Goal: Check status: Check status

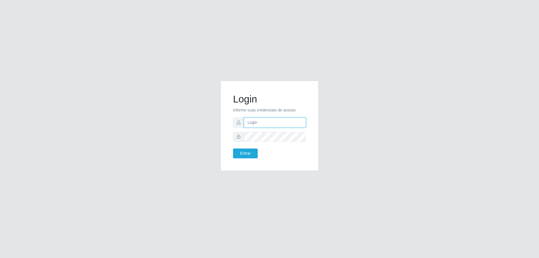
click at [275, 124] on input "text" at bounding box center [275, 123] width 62 height 10
type input "[EMAIL_ADDRESS][DOMAIN_NAME]"
click at [233, 149] on button "Entrar" at bounding box center [245, 154] width 25 height 10
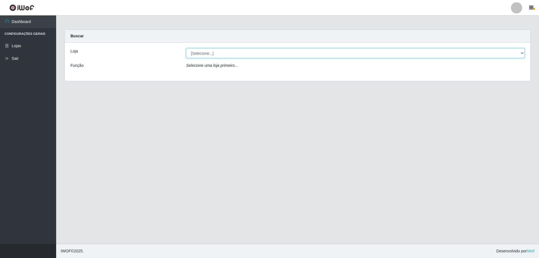
click at [217, 56] on select "[Selecione...] Atacado Vem - [STREET_ADDRESS]" at bounding box center [355, 53] width 339 height 10
select select "449"
click at [186, 48] on select "[Selecione...] Atacado Vem - [STREET_ADDRESS]" at bounding box center [355, 53] width 339 height 10
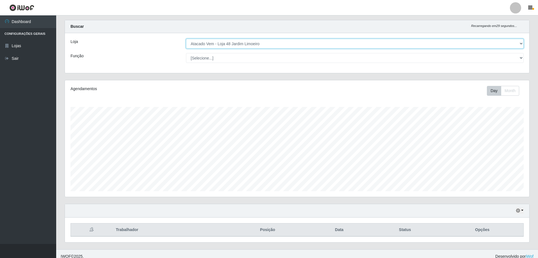
scroll to position [15, 0]
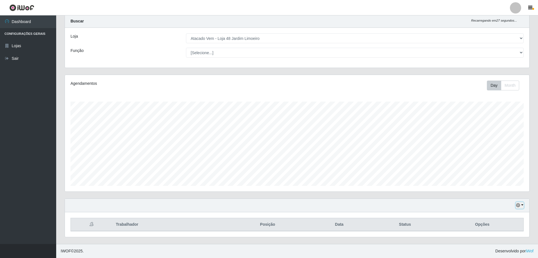
click at [521, 205] on button "button" at bounding box center [519, 205] width 8 height 6
click at [496, 163] on button "1 dia" at bounding box center [501, 161] width 44 height 12
click at [517, 206] on icon "button" at bounding box center [518, 205] width 4 height 4
click at [499, 176] on button "3 dias" at bounding box center [501, 173] width 44 height 12
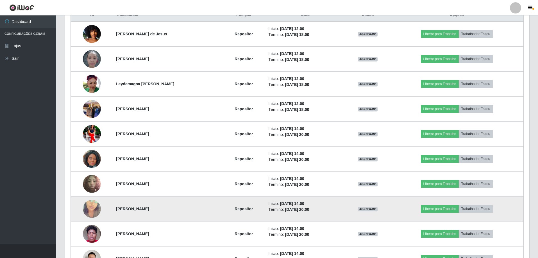
scroll to position [265, 0]
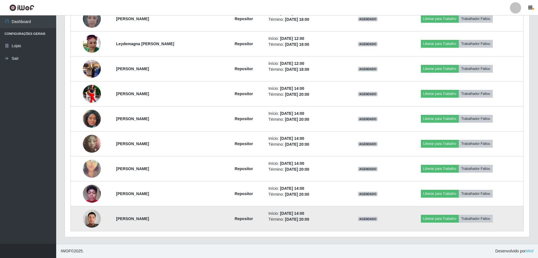
click at [90, 217] on img at bounding box center [92, 219] width 18 height 24
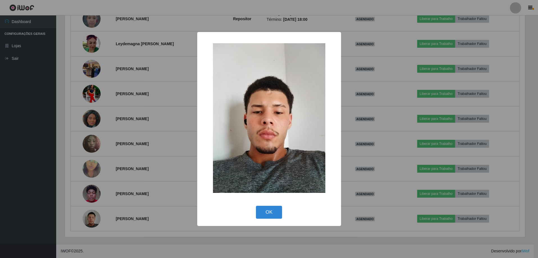
scroll to position [116, 461]
click at [268, 213] on button "OK" at bounding box center [270, 212] width 26 height 13
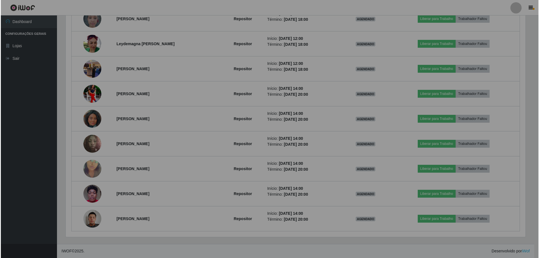
scroll to position [116, 464]
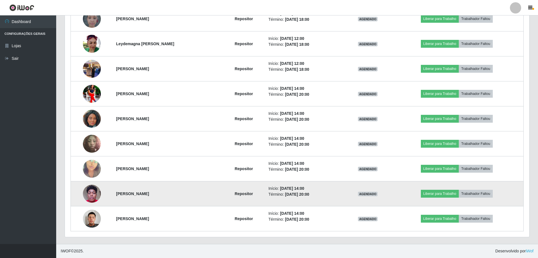
click at [88, 189] on img at bounding box center [92, 194] width 18 height 24
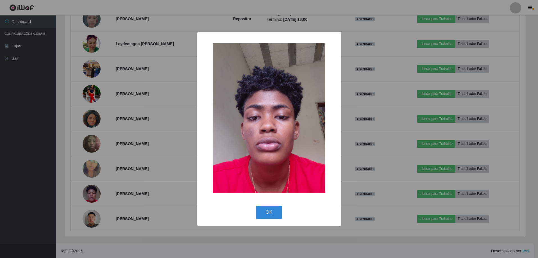
scroll to position [116, 461]
click at [270, 211] on button "OK" at bounding box center [270, 212] width 26 height 13
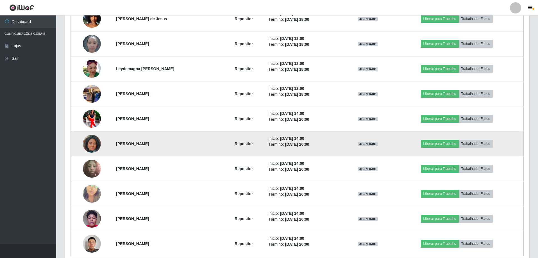
scroll to position [265, 0]
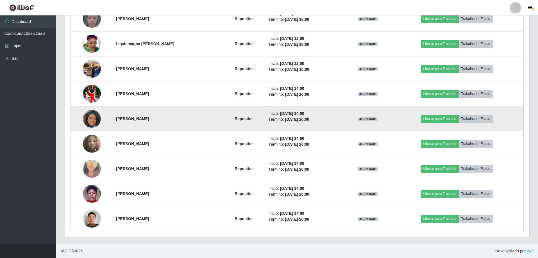
click at [93, 122] on img at bounding box center [92, 119] width 18 height 32
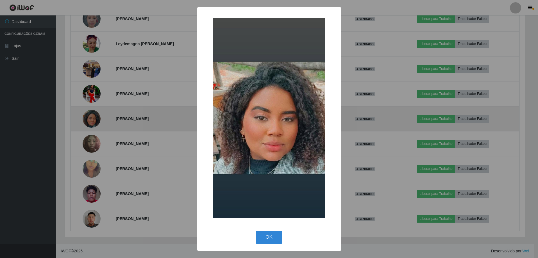
scroll to position [116, 461]
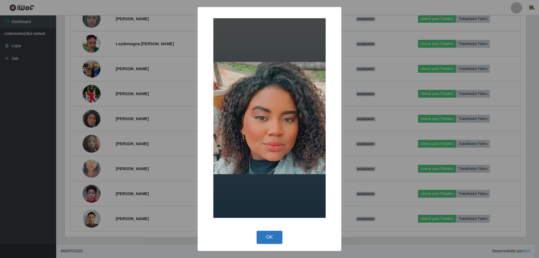
click at [276, 238] on button "OK" at bounding box center [270, 237] width 26 height 13
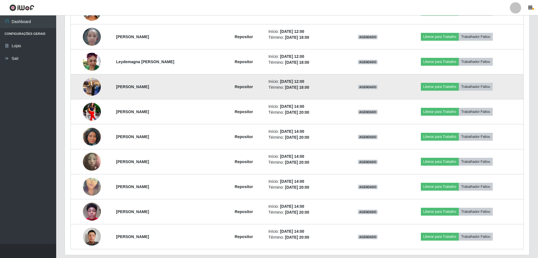
scroll to position [237, 0]
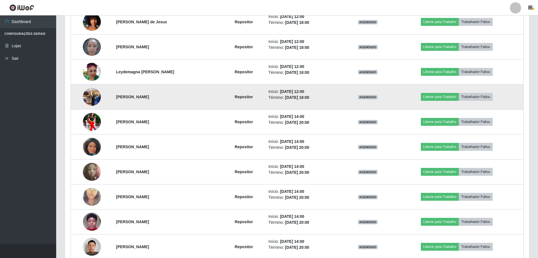
click at [93, 102] on img at bounding box center [92, 97] width 18 height 24
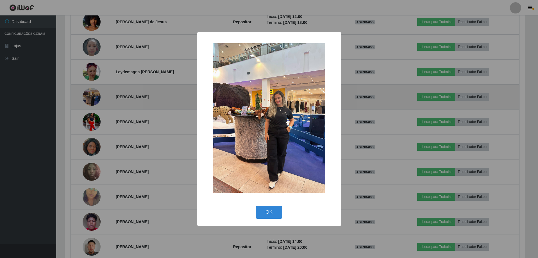
scroll to position [116, 461]
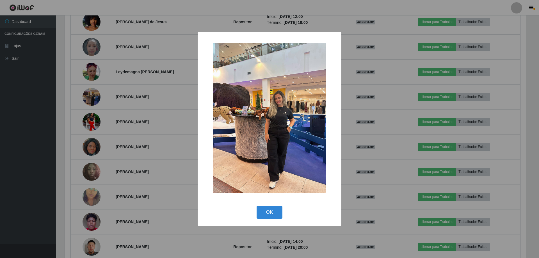
click at [268, 212] on button "OK" at bounding box center [270, 212] width 26 height 13
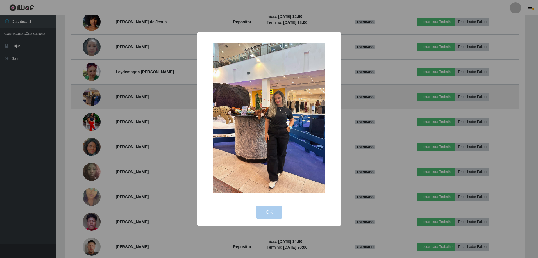
scroll to position [116, 464]
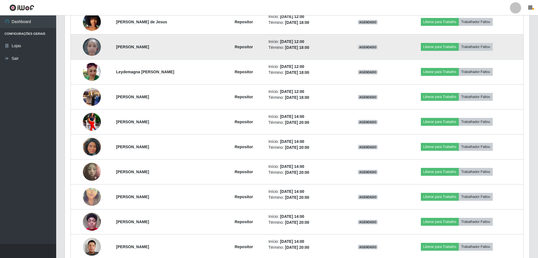
click at [87, 42] on img at bounding box center [92, 47] width 18 height 24
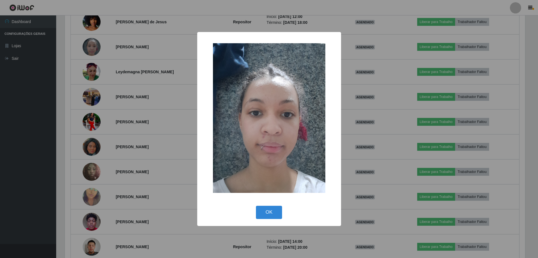
scroll to position [116, 461]
click at [275, 217] on button "OK" at bounding box center [270, 212] width 26 height 13
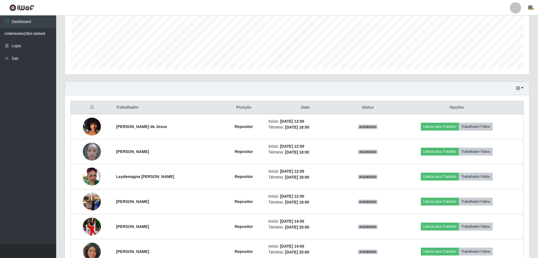
scroll to position [0, 0]
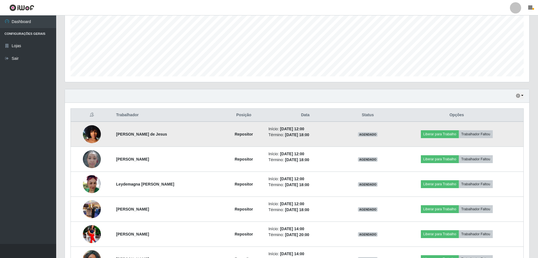
click at [94, 140] on img at bounding box center [92, 134] width 18 height 32
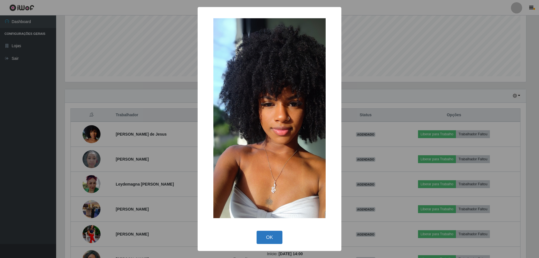
click at [269, 241] on button "OK" at bounding box center [270, 237] width 26 height 13
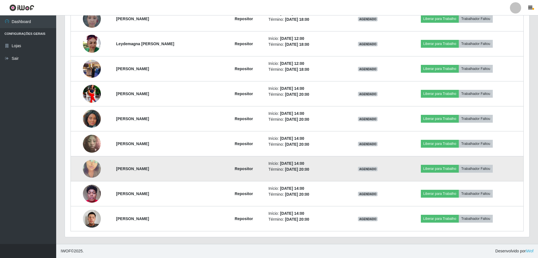
click at [92, 171] on img at bounding box center [92, 169] width 18 height 32
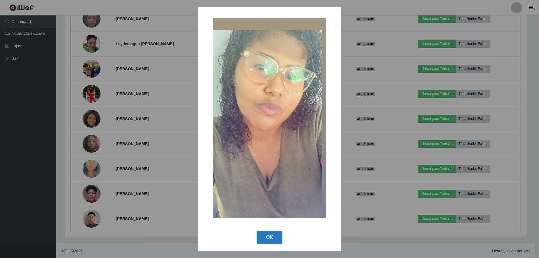
click at [268, 241] on button "OK" at bounding box center [270, 237] width 26 height 13
